Goal: Information Seeking & Learning: Learn about a topic

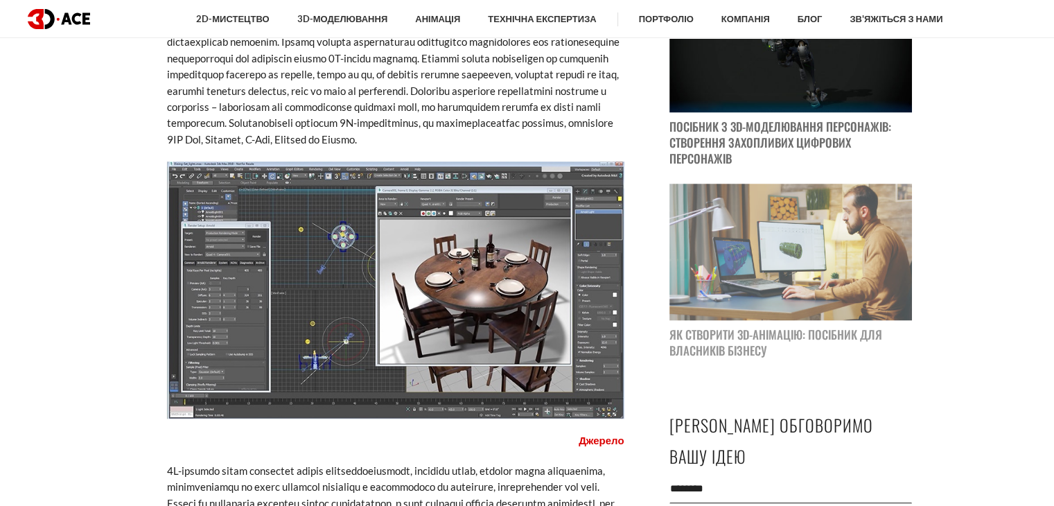
scroll to position [1109, 0]
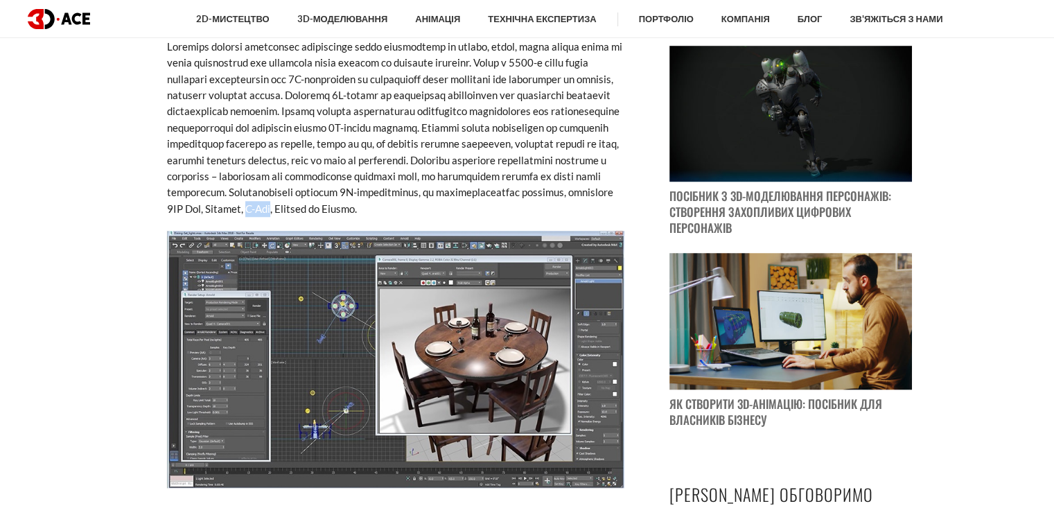
drag, startPoint x: 579, startPoint y: 209, endPoint x: 606, endPoint y: 211, distance: 27.2
click at [606, 211] on font at bounding box center [394, 127] width 455 height 175
copy font "V-Ray"
drag, startPoint x: 493, startPoint y: 208, endPoint x: 533, endPoint y: 213, distance: 40.6
click at [533, 213] on font at bounding box center [394, 127] width 455 height 175
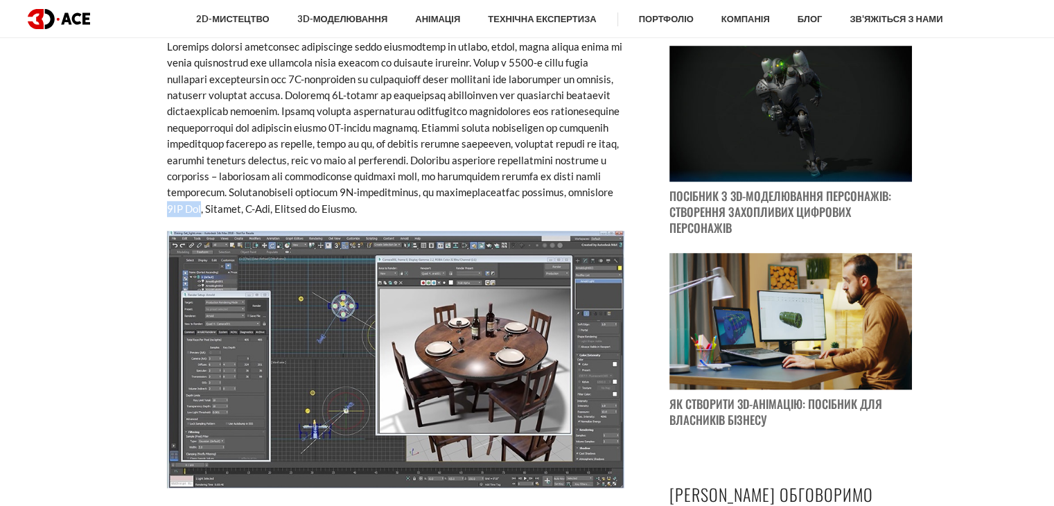
copy font "3DS Max"
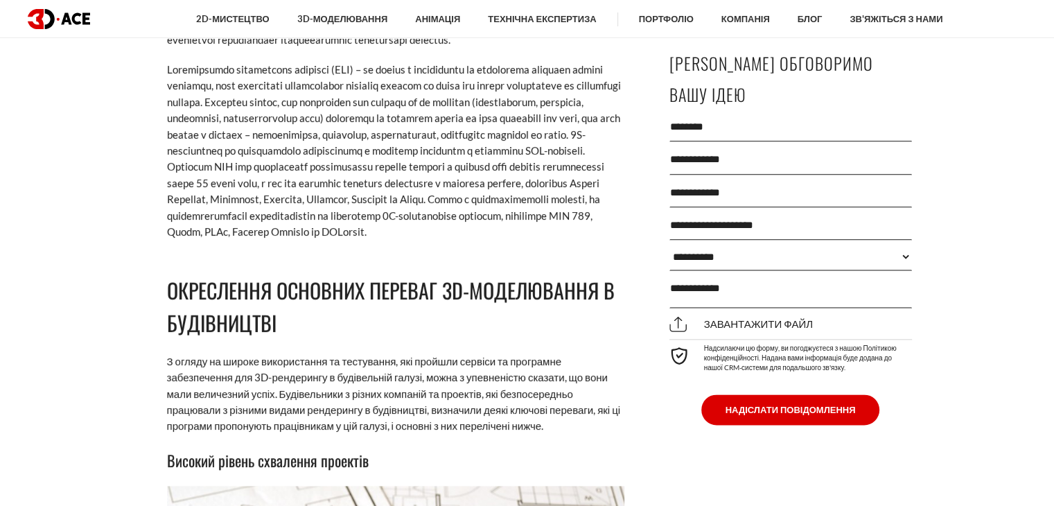
scroll to position [1524, 0]
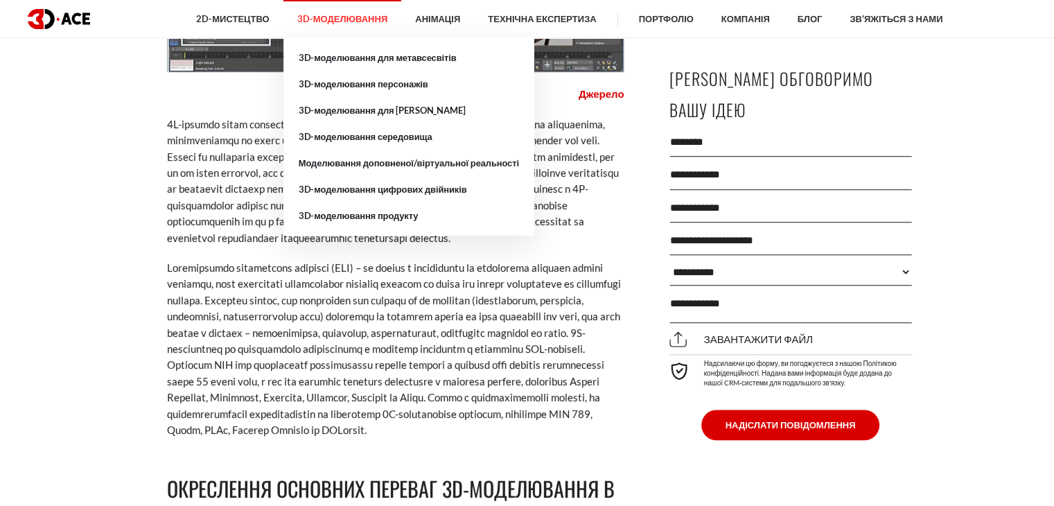
click at [349, 17] on font "3D-моделювання" at bounding box center [342, 18] width 90 height 11
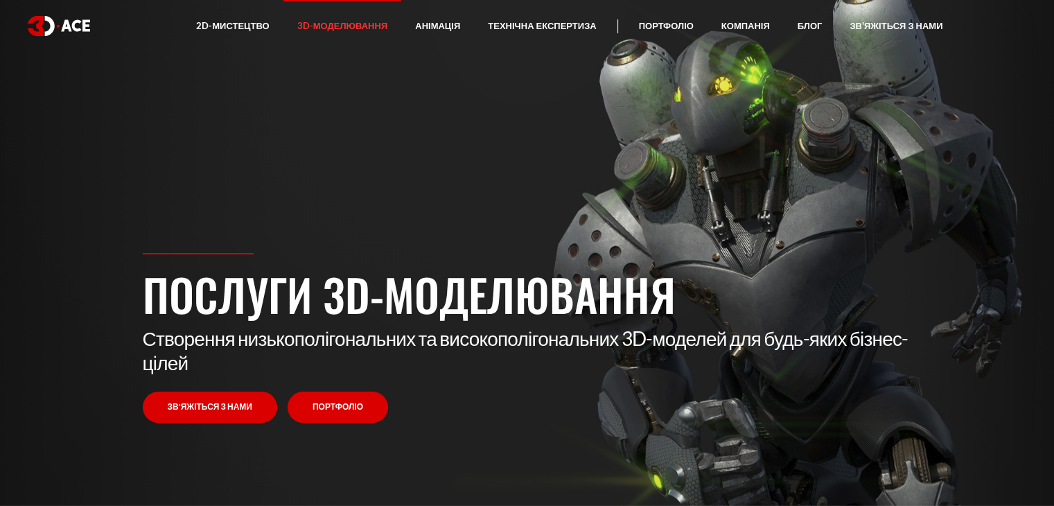
click at [371, 404] on link "Портфоліо" at bounding box center [338, 407] width 100 height 31
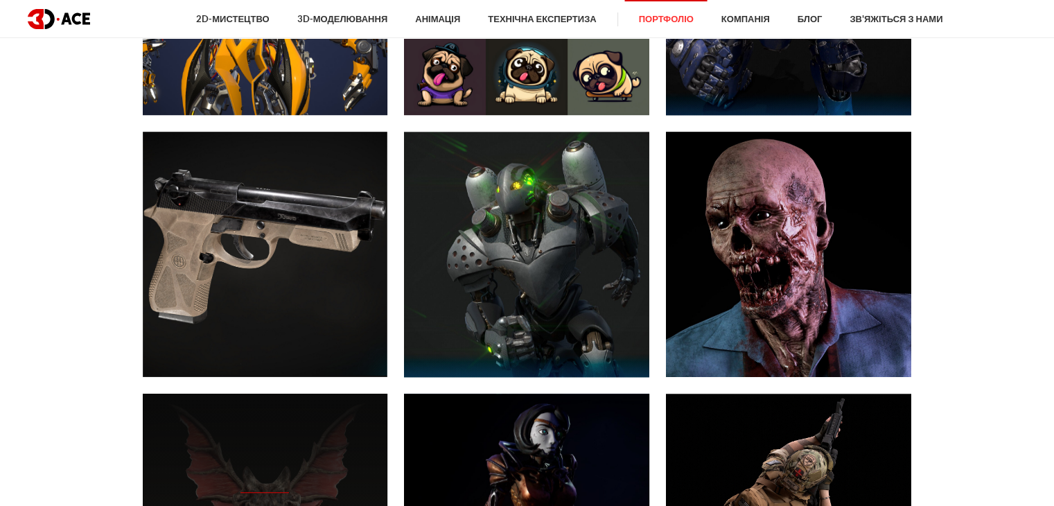
scroll to position [1039, 0]
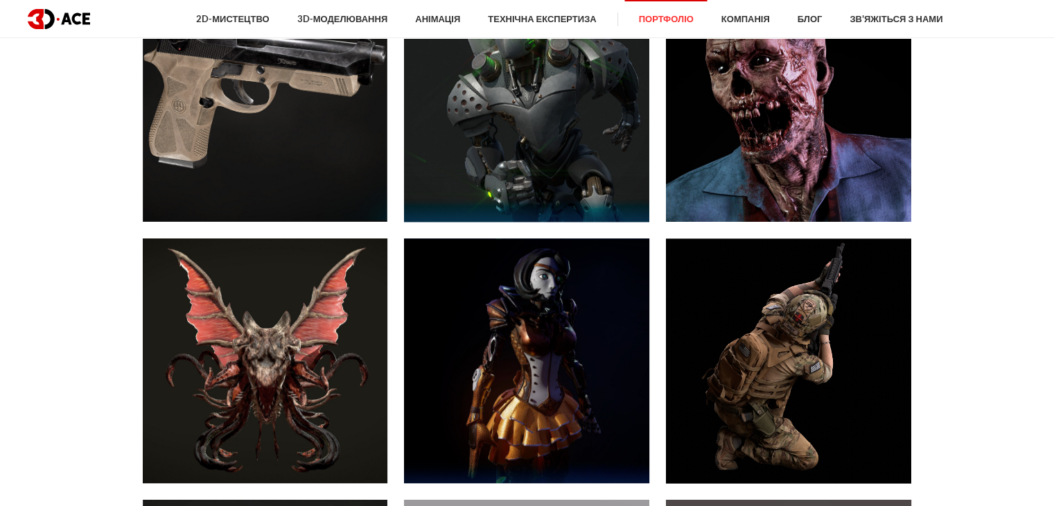
drag, startPoint x: 376, startPoint y: 274, endPoint x: 990, endPoint y: 277, distance: 613.3
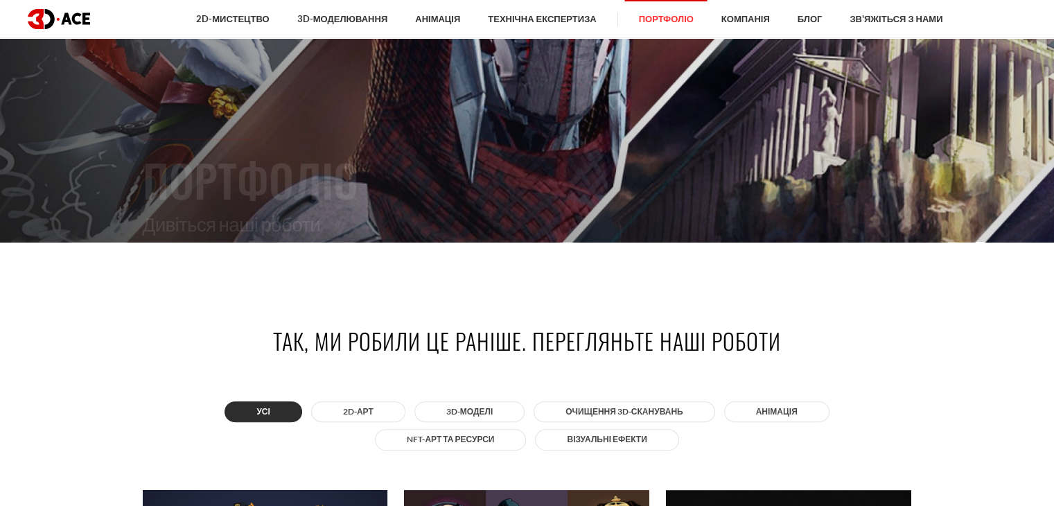
scroll to position [346, 0]
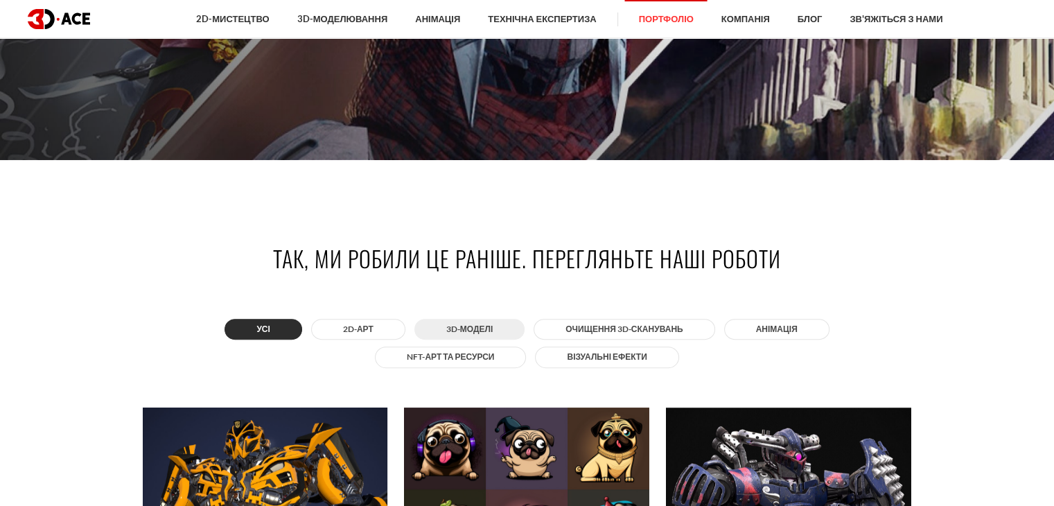
click at [475, 327] on font "3D-моделі" at bounding box center [469, 329] width 46 height 10
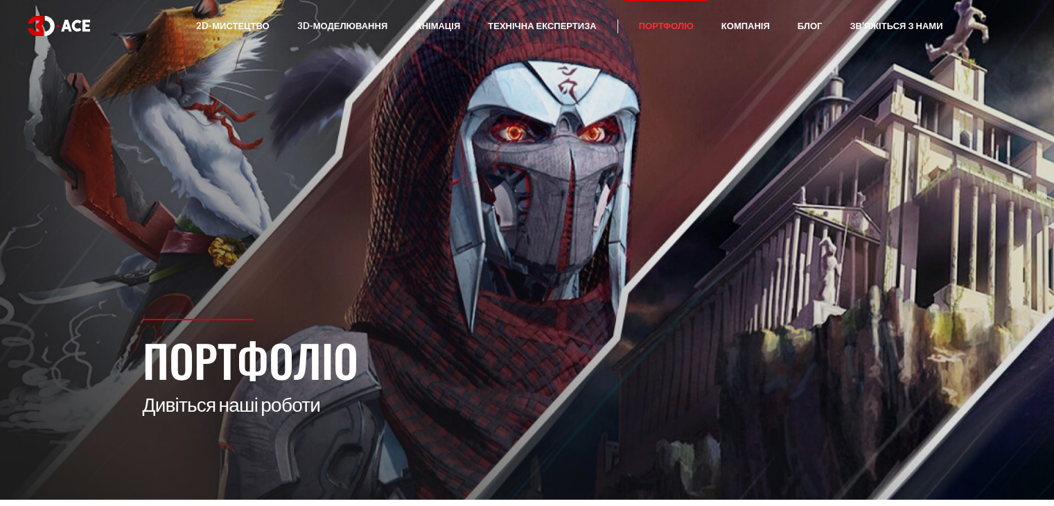
scroll to position [0, 0]
